Goal: Navigation & Orientation: Understand site structure

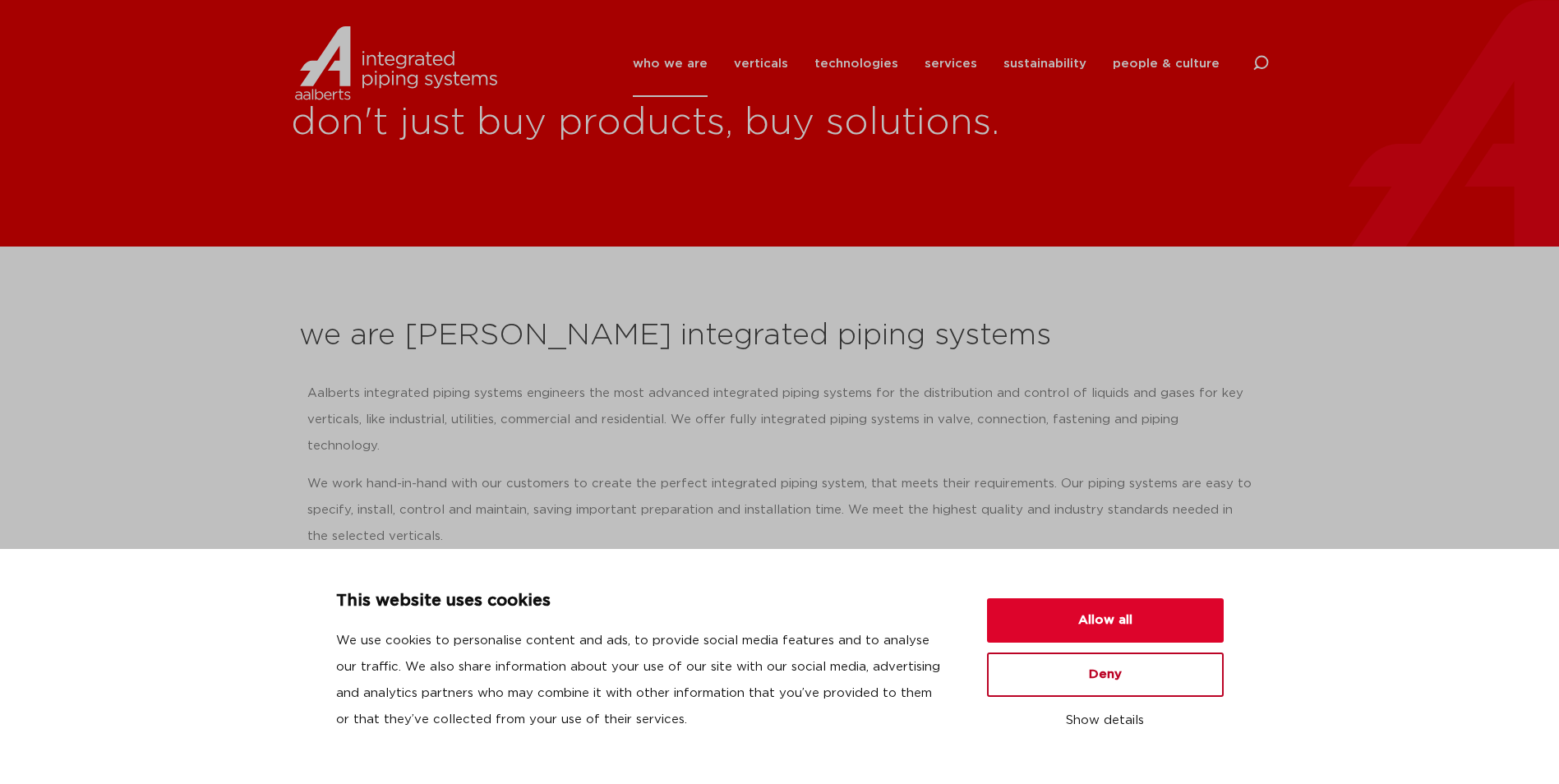
click at [1074, 676] on button "Deny" at bounding box center [1105, 674] width 237 height 44
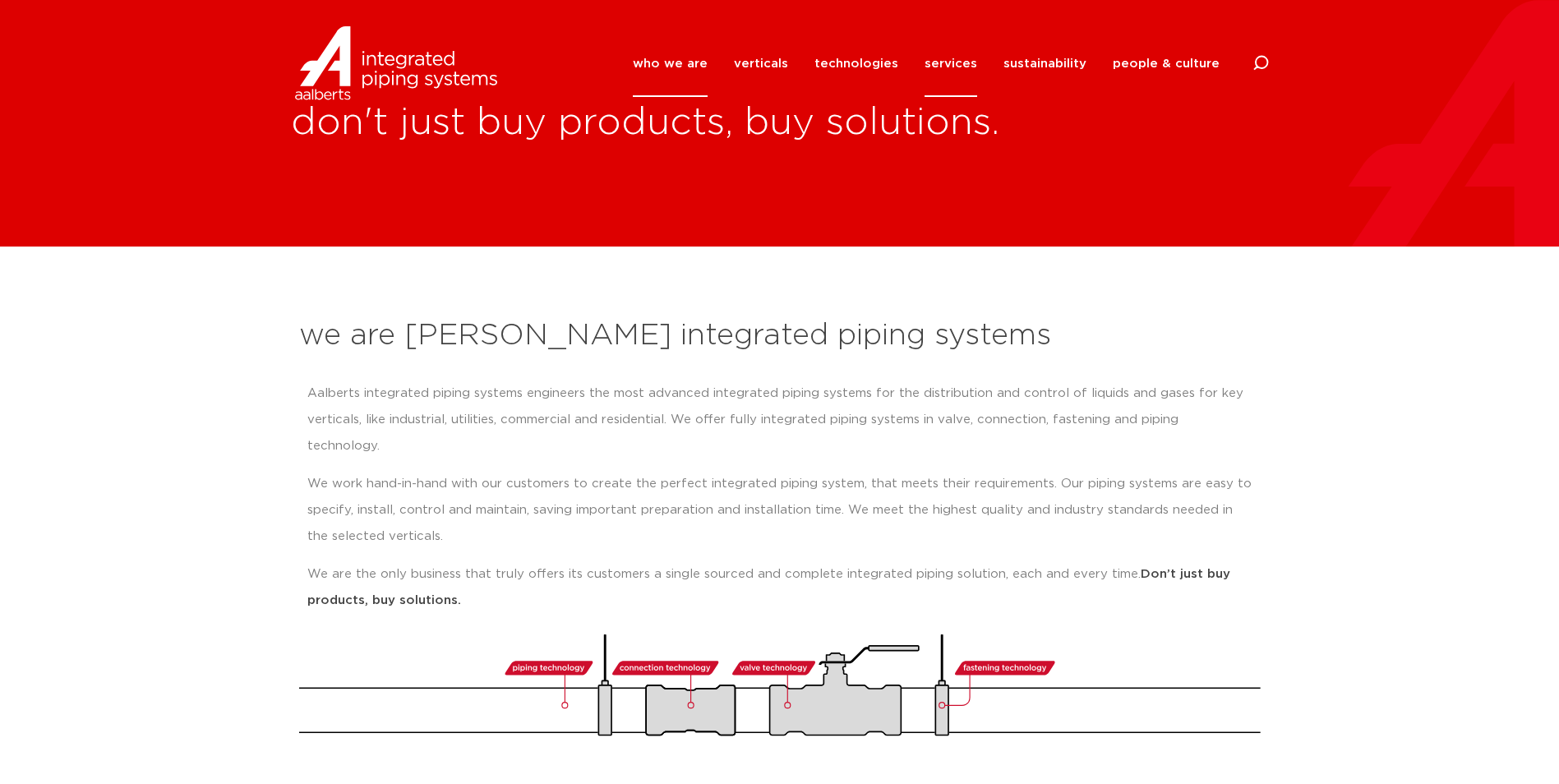
click at [946, 61] on link "services" at bounding box center [951, 63] width 53 height 66
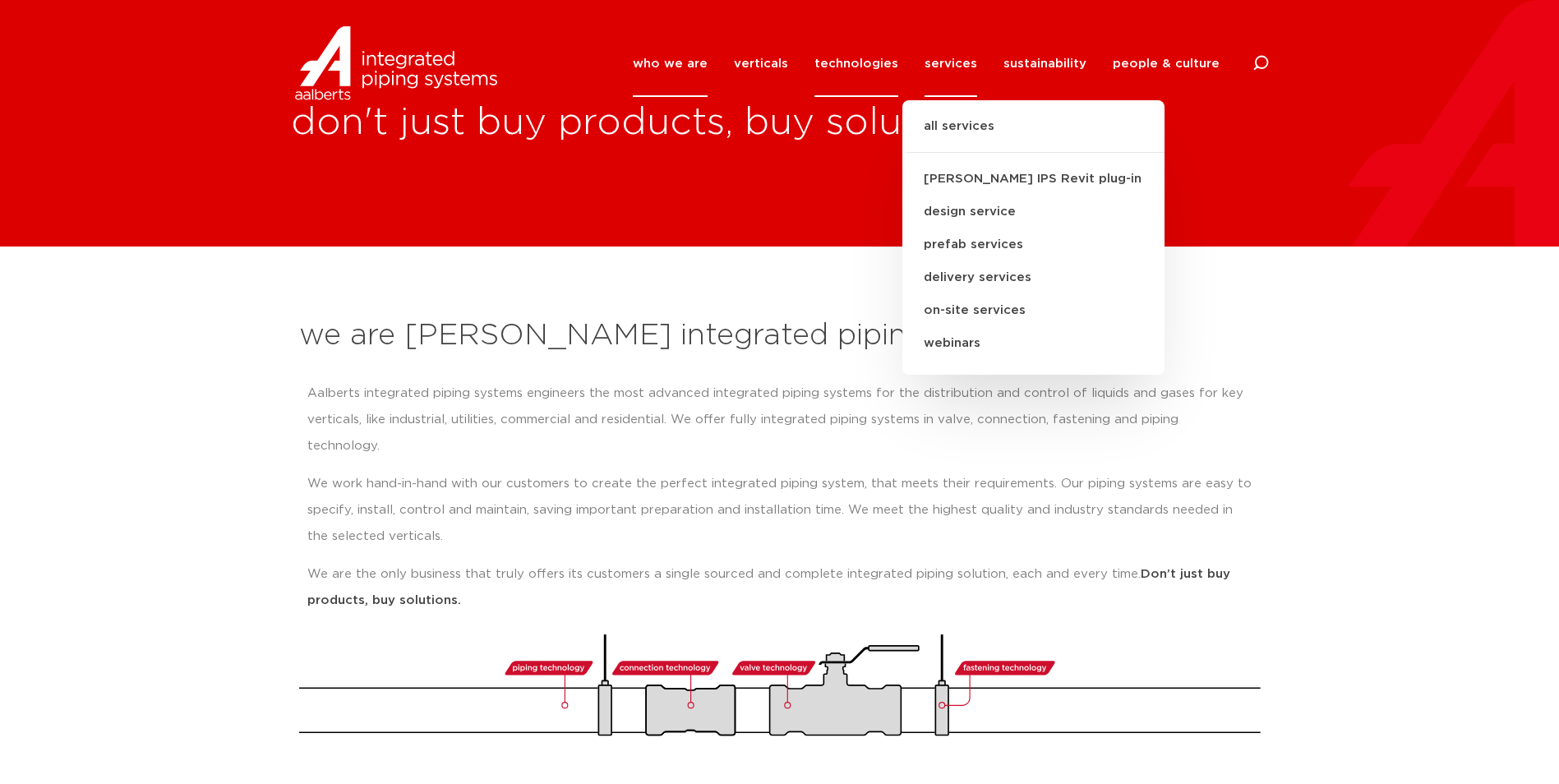
click at [843, 68] on link "technologies" at bounding box center [857, 63] width 84 height 66
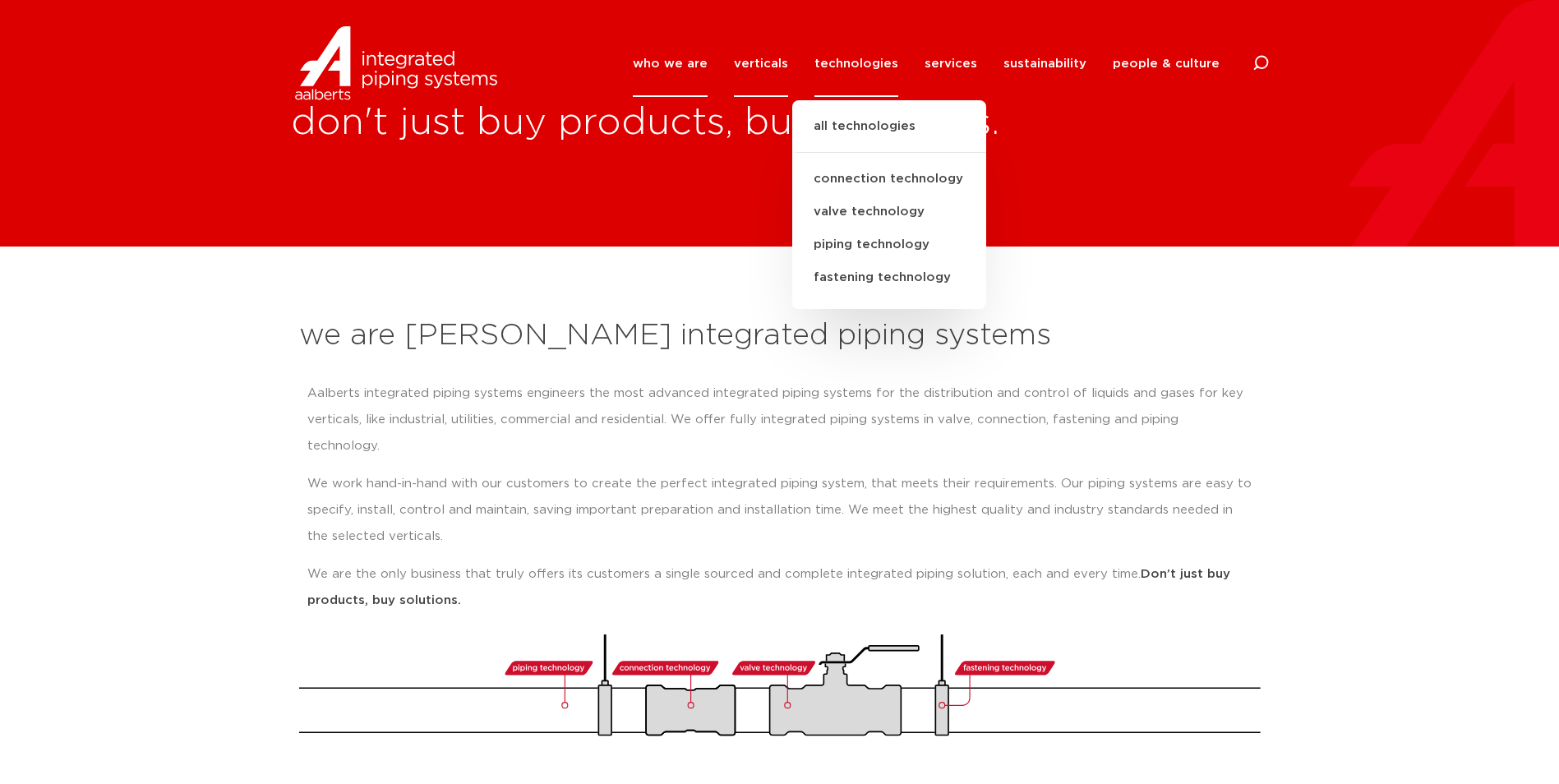
click at [777, 62] on link "verticals" at bounding box center [761, 63] width 55 height 66
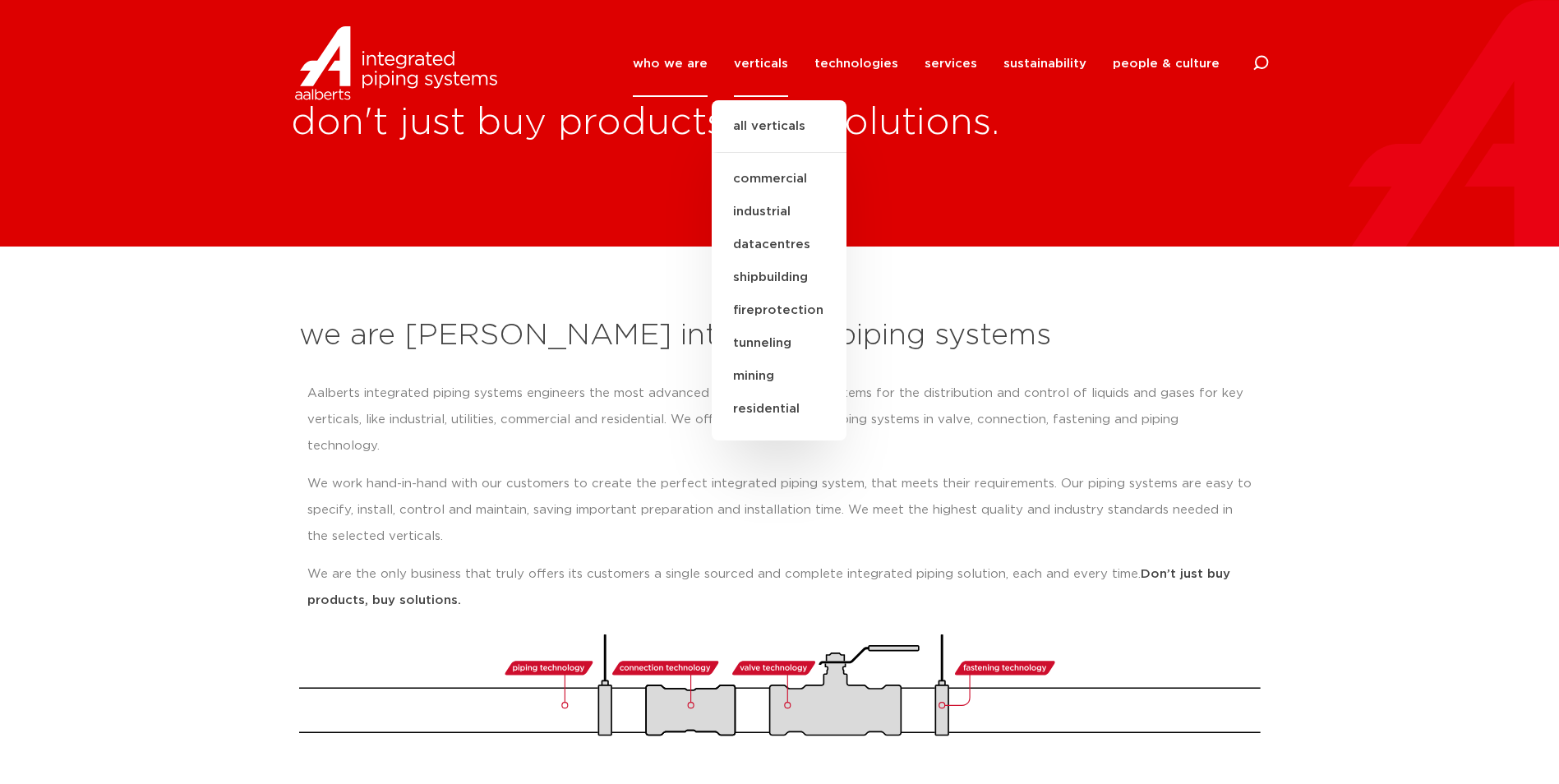
click at [638, 59] on div "who we are we are [PERSON_NAME] integrated piping systems our mission our regio…" at bounding box center [890, 63] width 757 height 74
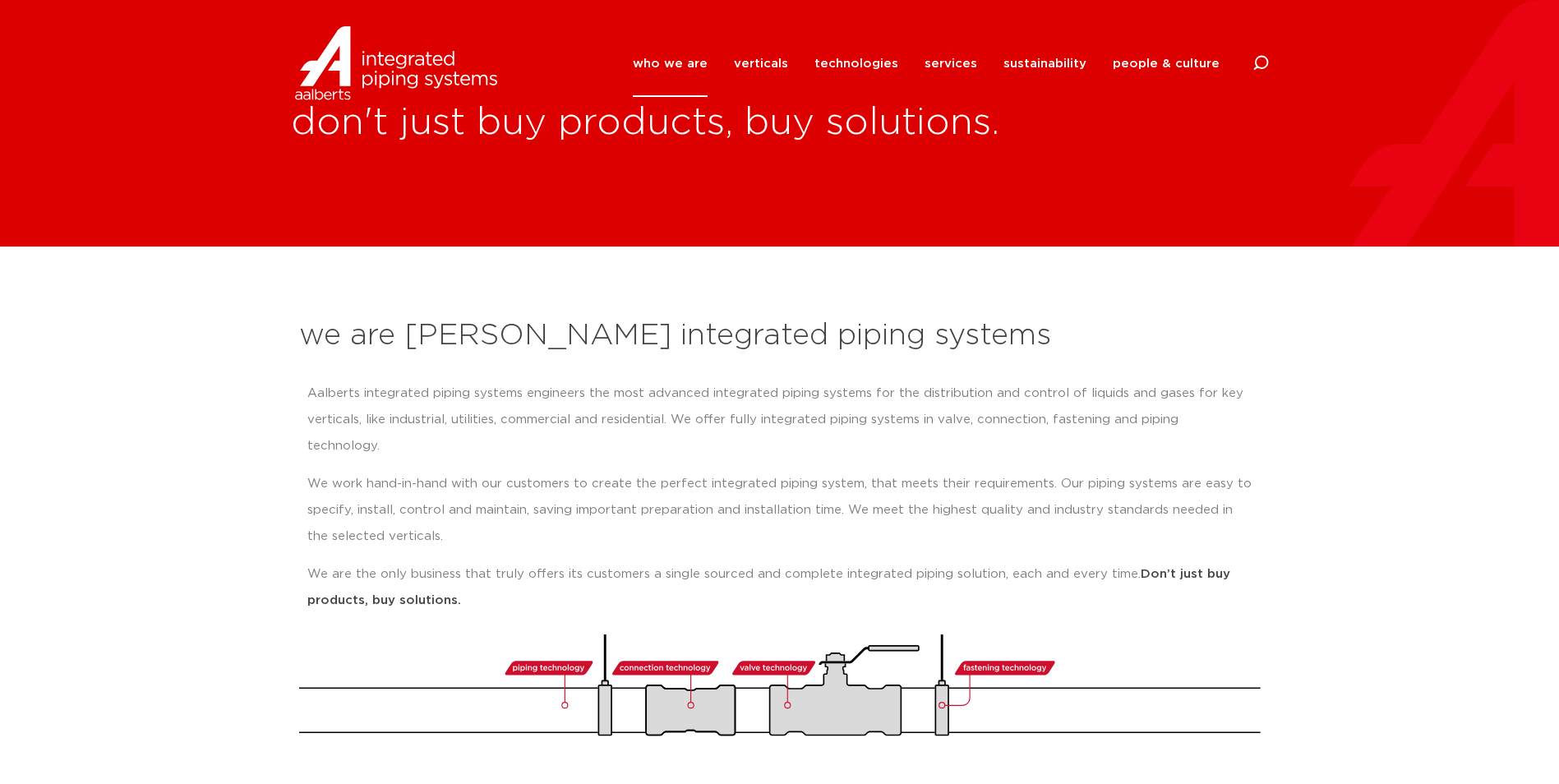
click at [644, 59] on div "who we are we are [PERSON_NAME] integrated piping systems our mission our regio…" at bounding box center [890, 63] width 757 height 74
click at [650, 59] on div "who we are we are [PERSON_NAME] integrated piping systems our mission our regio…" at bounding box center [890, 63] width 757 height 74
click at [660, 66] on link "who we are" at bounding box center [670, 63] width 75 height 66
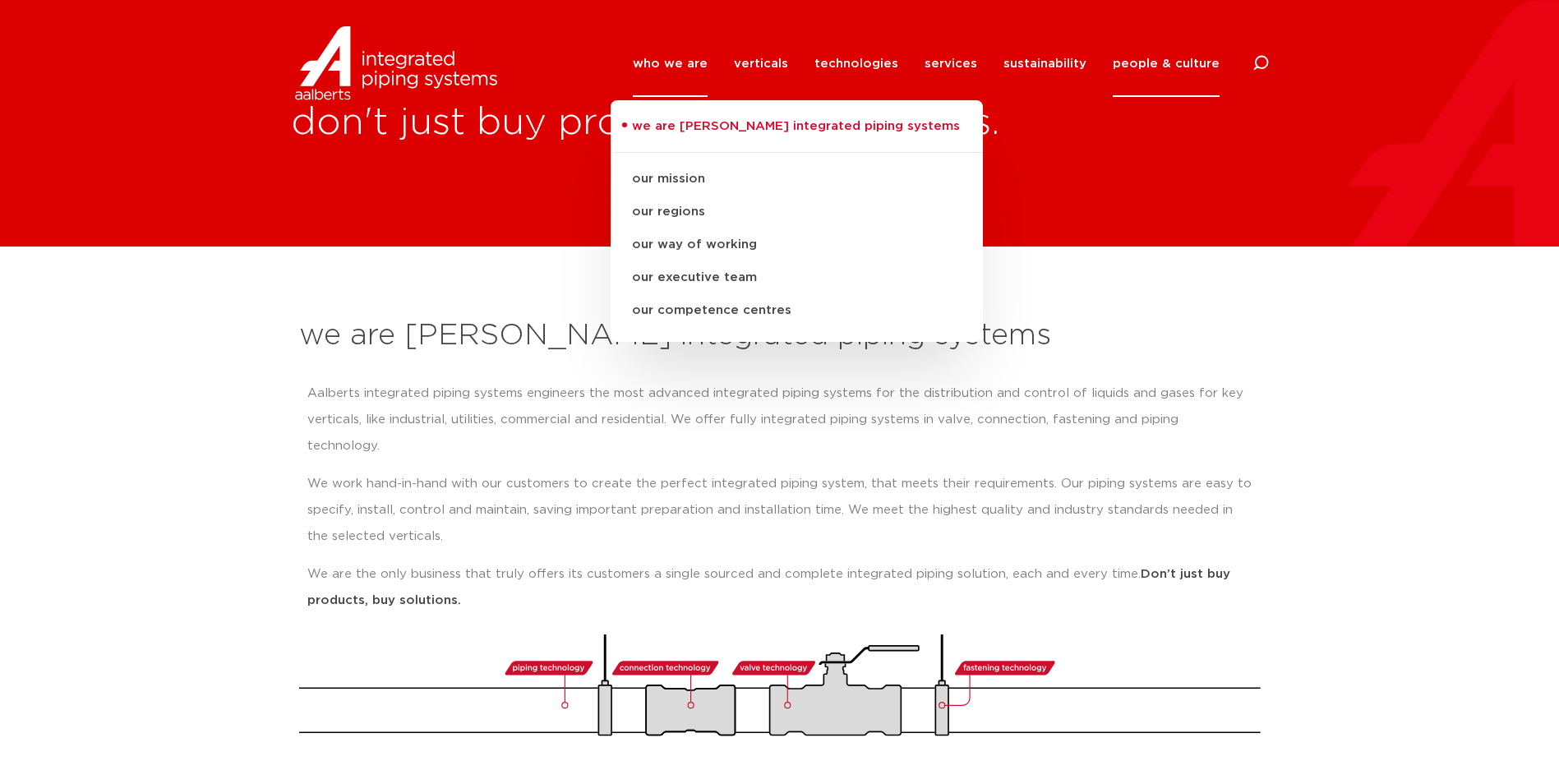
click at [1142, 52] on link "people & culture" at bounding box center [1167, 63] width 107 height 66
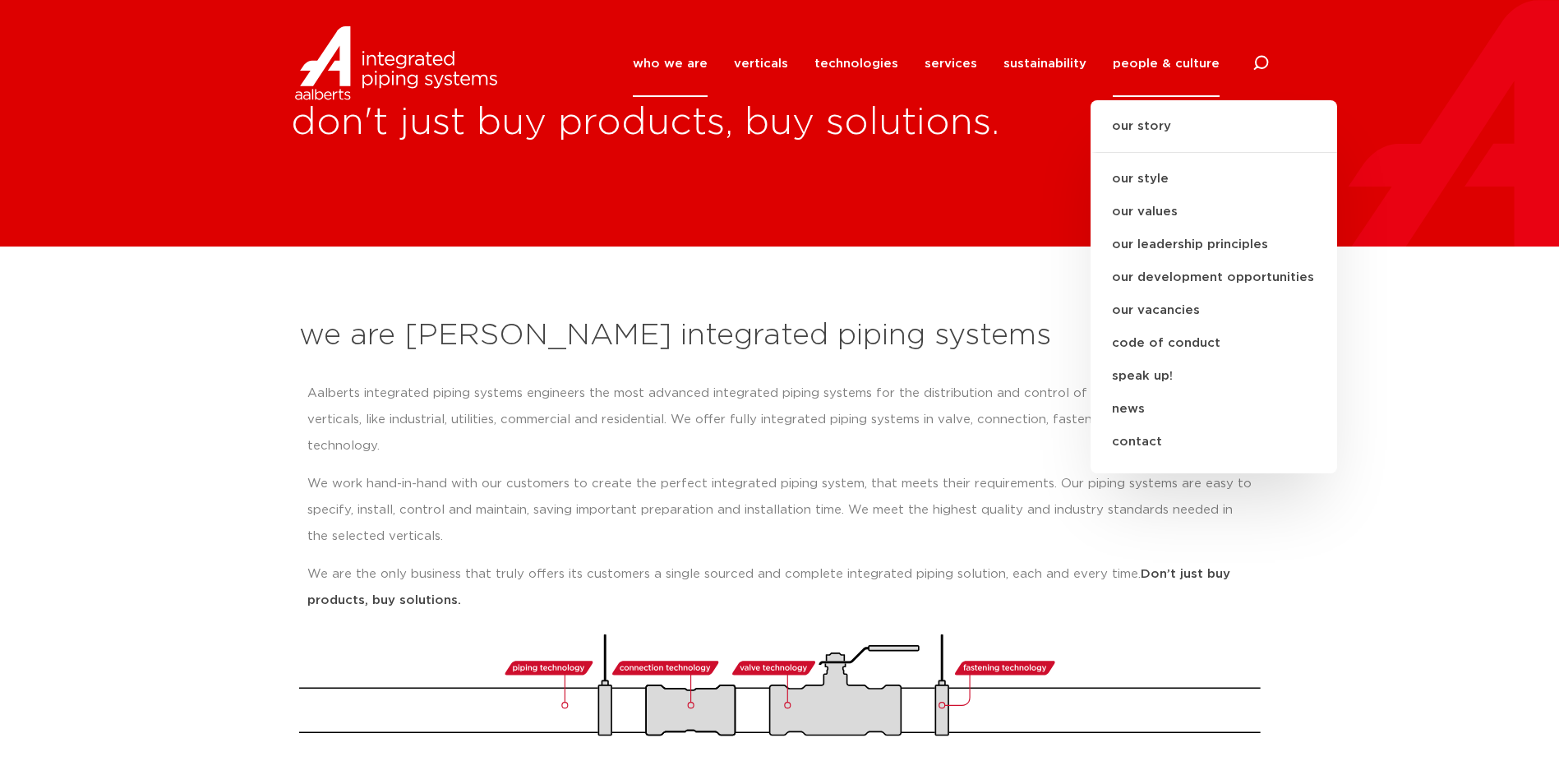
click at [1454, 518] on section "we are Aalberts integrated piping systems Aalberts integrated piping systems en…" at bounding box center [780, 518] width 1559 height 543
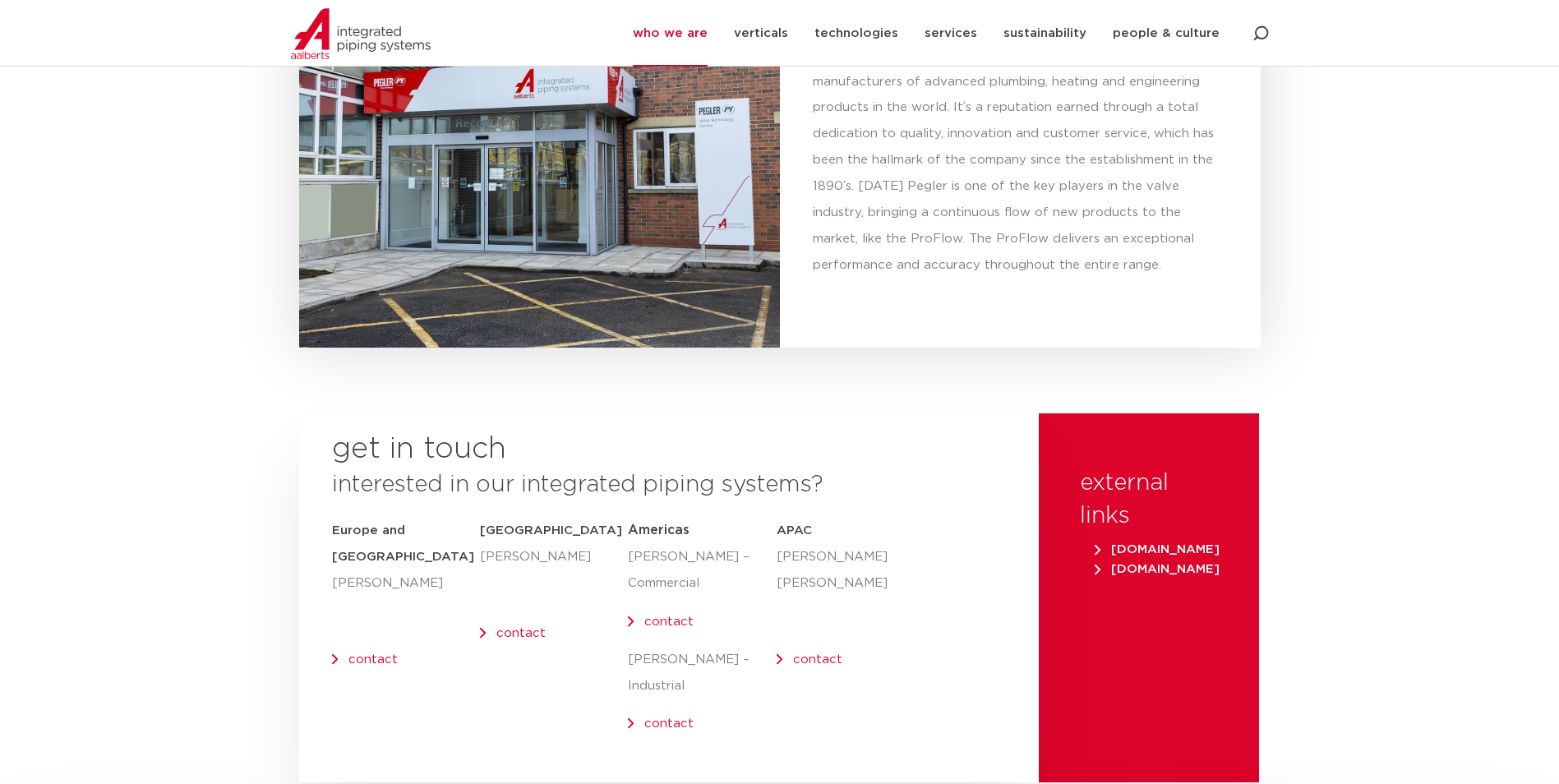
scroll to position [6730, 0]
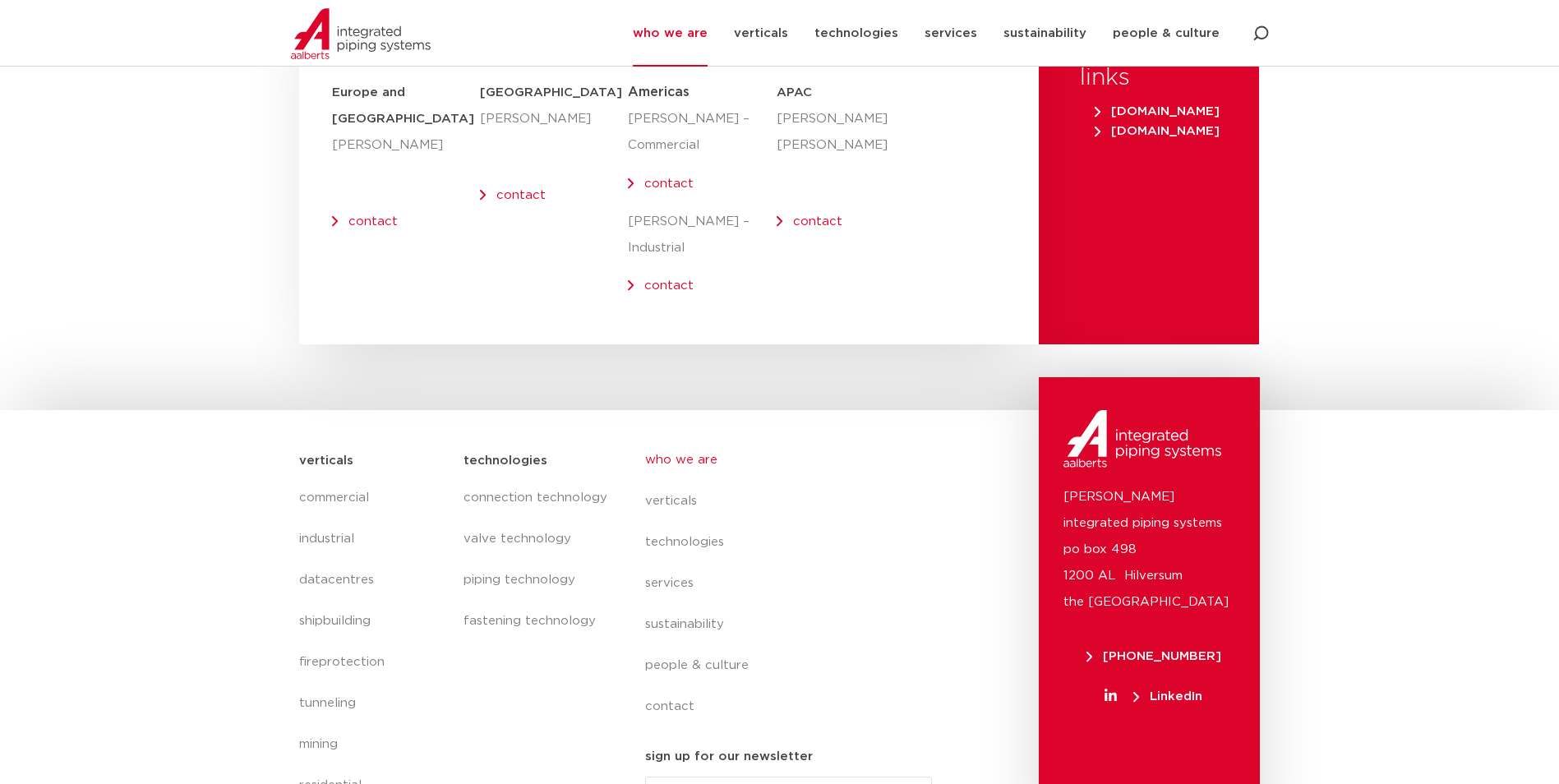
drag, startPoint x: 716, startPoint y: 419, endPoint x: 710, endPoint y: 569, distance: 150.1
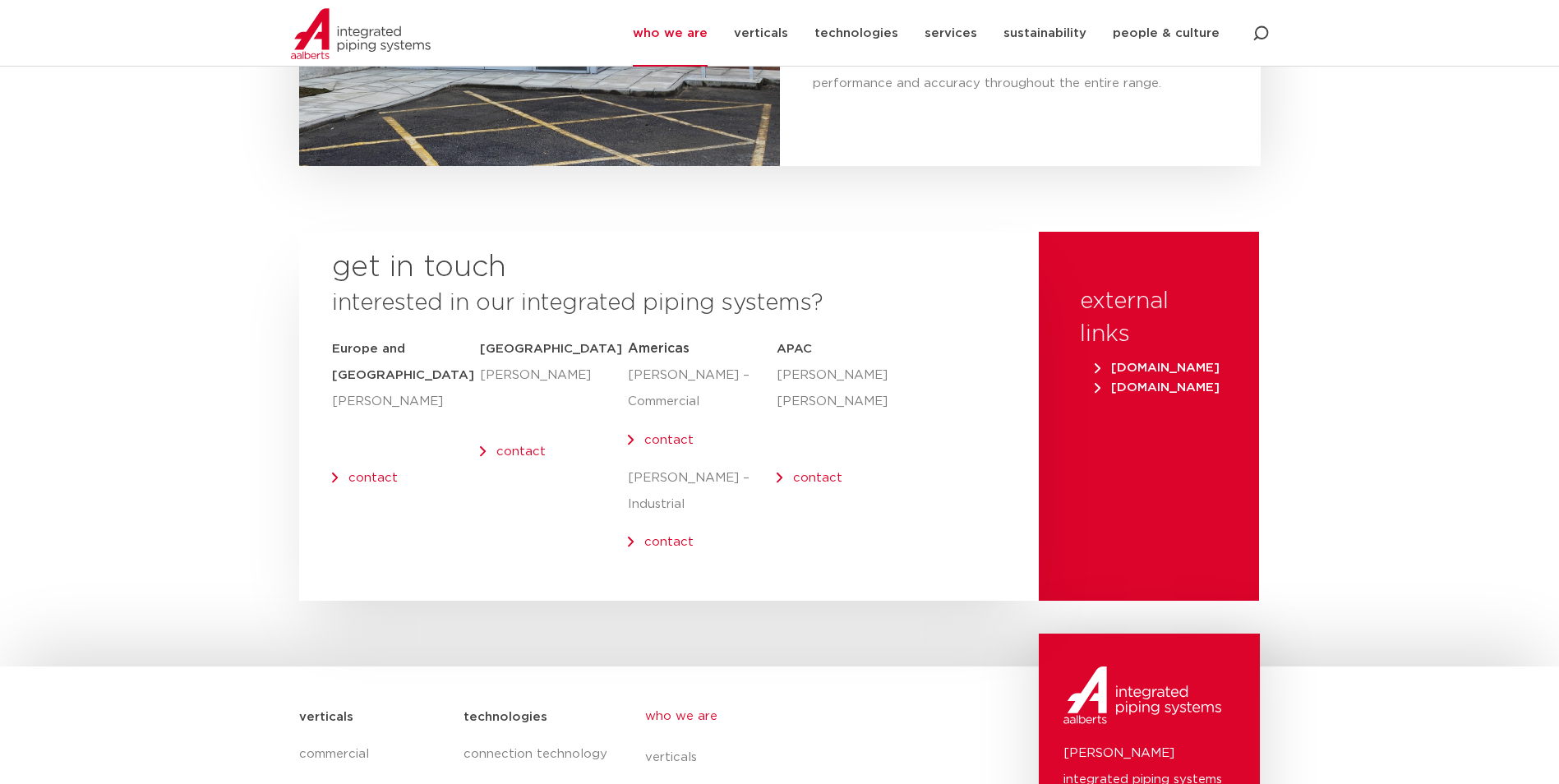
scroll to position [6402, 0]
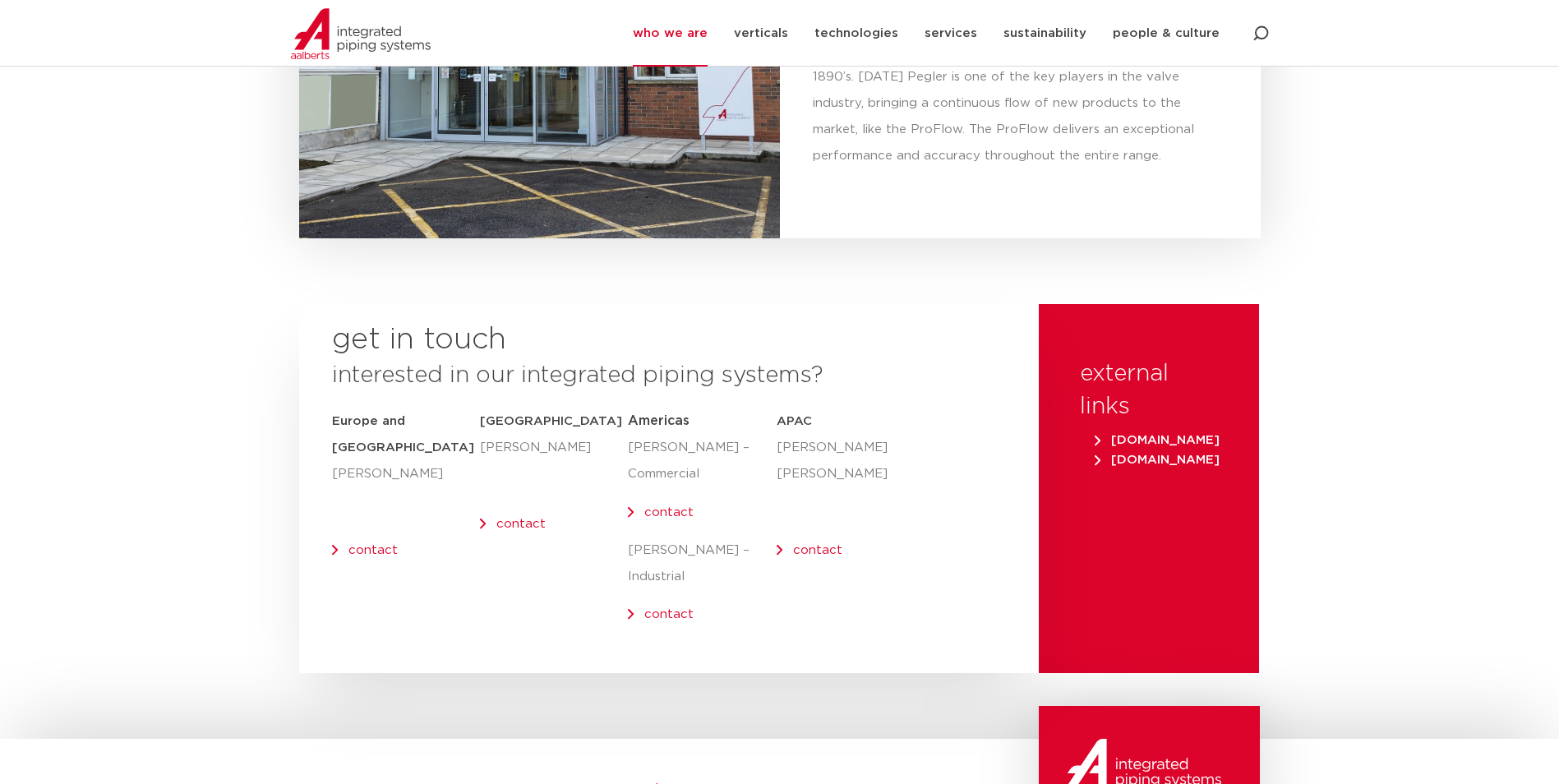
click at [1120, 434] on span "[DOMAIN_NAME]" at bounding box center [1157, 440] width 125 height 13
